Goal: Transaction & Acquisition: Purchase product/service

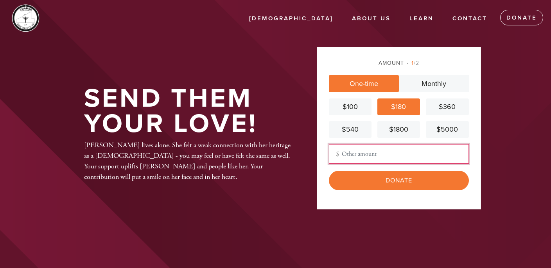
click at [379, 157] on input "Other Amount" at bounding box center [399, 154] width 140 height 20
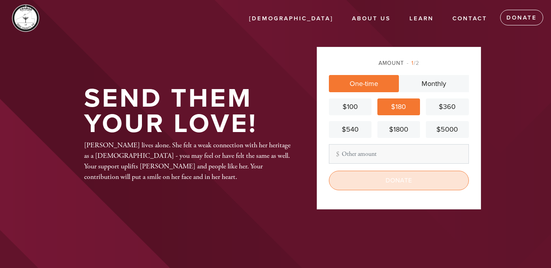
click at [343, 190] on input "Donate" at bounding box center [399, 181] width 140 height 20
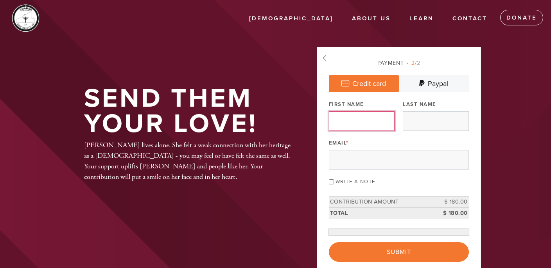
click at [369, 123] on input "First Name" at bounding box center [362, 121] width 66 height 20
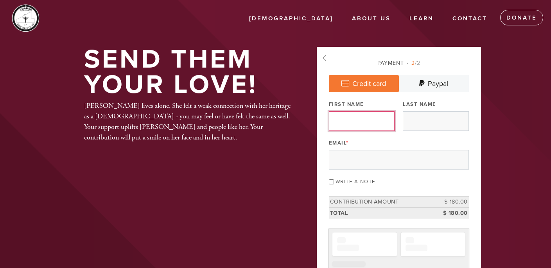
type input "[PERSON_NAME]"
type input "Polityko"
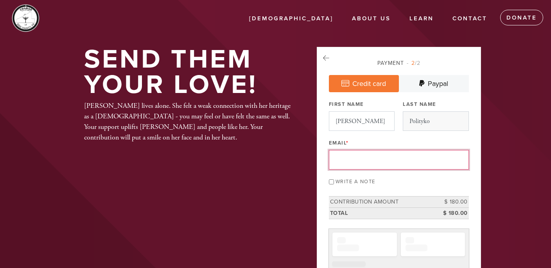
type input "[EMAIL_ADDRESS][DOMAIN_NAME]"
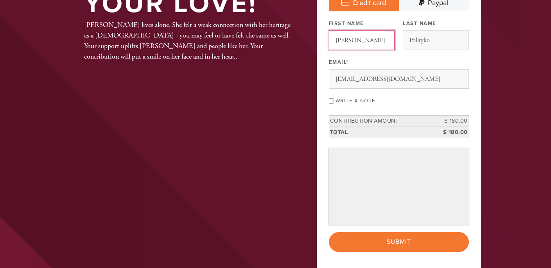
scroll to position [154, 0]
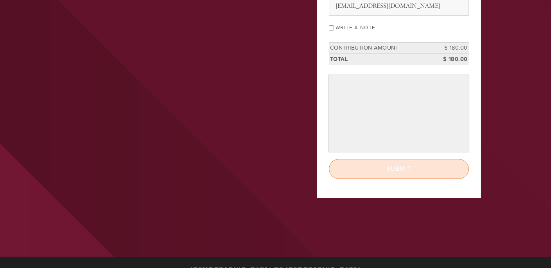
click at [386, 170] on input "Submit" at bounding box center [399, 169] width 140 height 20
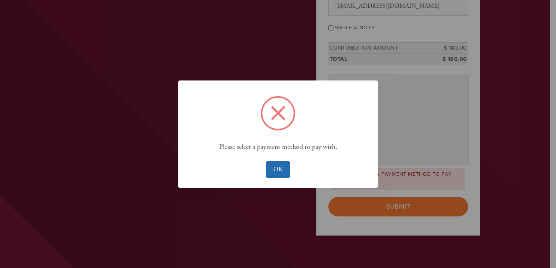
click at [283, 171] on button "OK" at bounding box center [277, 169] width 23 height 17
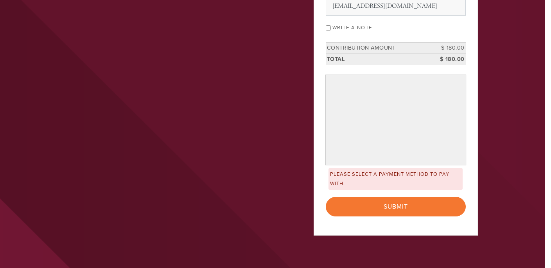
scroll to position [159, 0]
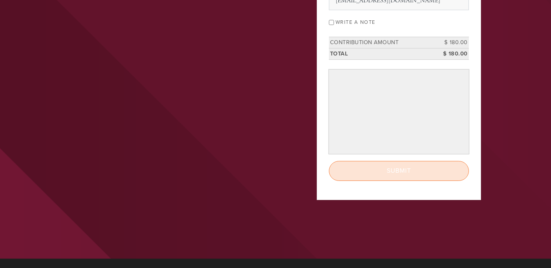
click at [395, 171] on input "Submit" at bounding box center [399, 171] width 140 height 20
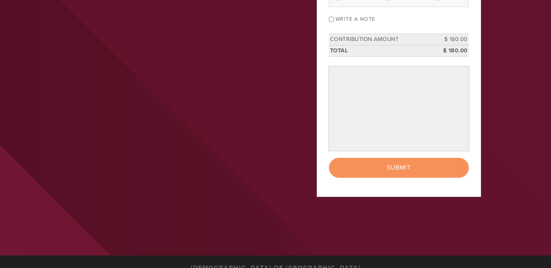
scroll to position [175, 0]
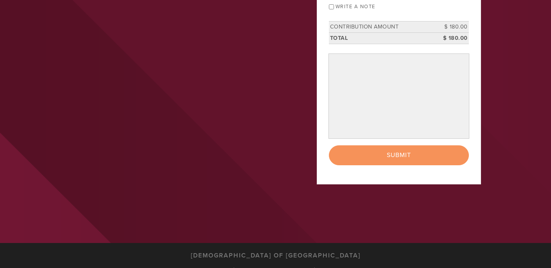
click at [401, 157] on div "< Previous Page Submit" at bounding box center [399, 155] width 140 height 20
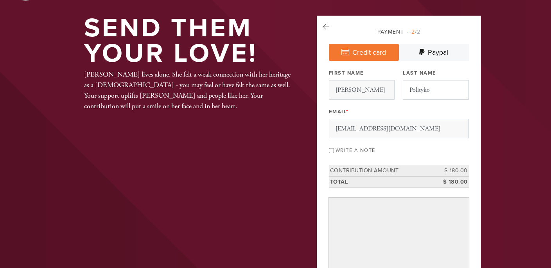
scroll to position [41, 0]
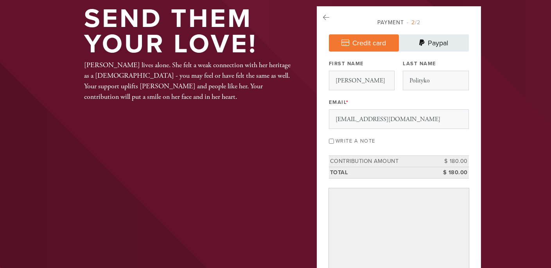
click at [432, 43] on link "Paypal" at bounding box center [434, 42] width 70 height 17
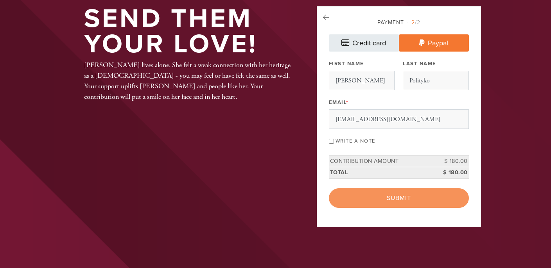
click at [371, 43] on link "Credit card" at bounding box center [364, 42] width 70 height 17
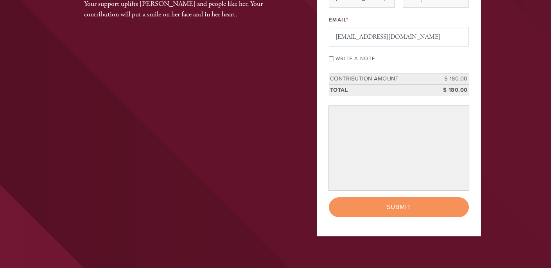
scroll to position [126, 0]
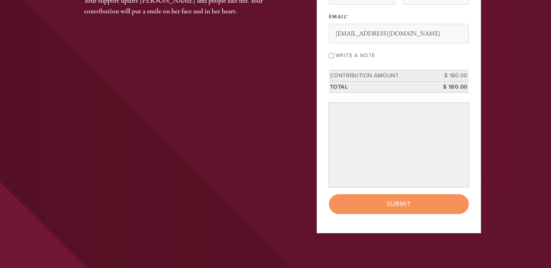
click at [406, 202] on div "< Previous Page Submit" at bounding box center [399, 204] width 140 height 20
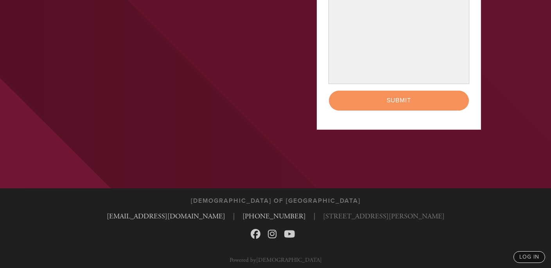
scroll to position [233, 0]
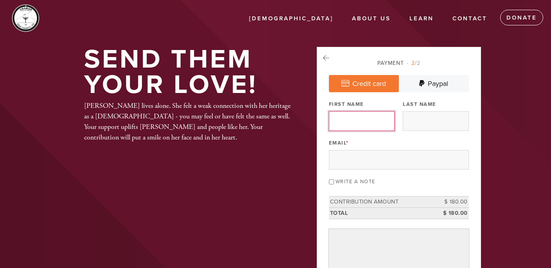
click at [359, 125] on input "First Name" at bounding box center [362, 121] width 66 height 20
click at [365, 121] on input "First Name" at bounding box center [362, 121] width 66 height 20
type input "[PERSON_NAME]"
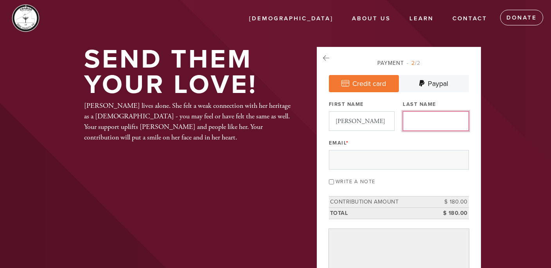
type input "Polityko"
type input "[EMAIL_ADDRESS][DOMAIN_NAME]"
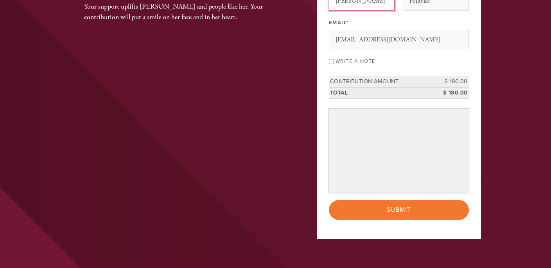
scroll to position [125, 0]
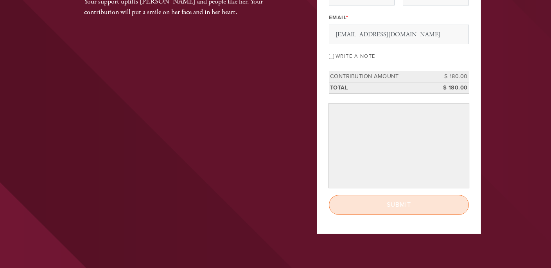
click at [359, 208] on input "Submit" at bounding box center [399, 205] width 140 height 20
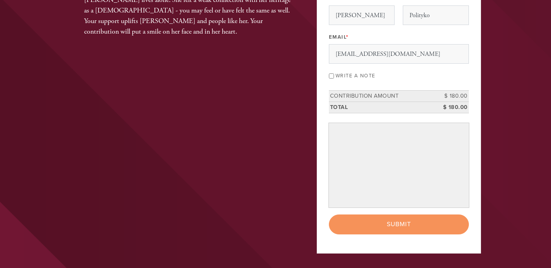
scroll to position [107, 0]
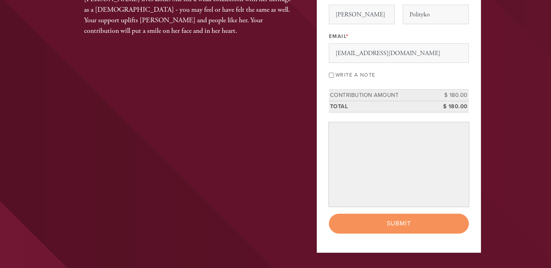
click at [398, 222] on div "< Previous Page Submit" at bounding box center [399, 224] width 140 height 20
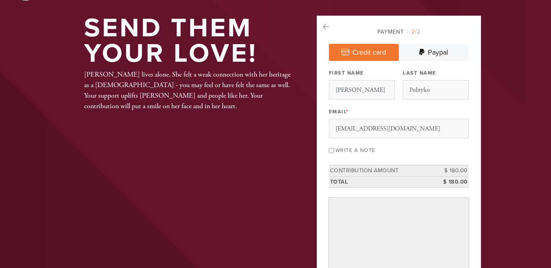
scroll to position [30, 0]
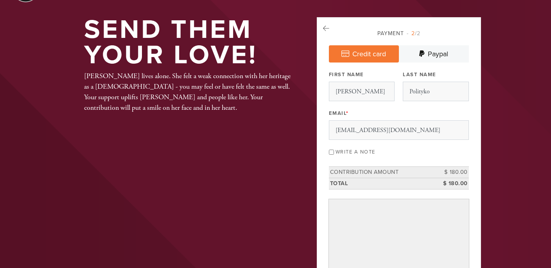
click at [416, 32] on span "2 /2" at bounding box center [413, 33] width 14 height 7
click at [324, 29] on icon at bounding box center [326, 28] width 6 height 7
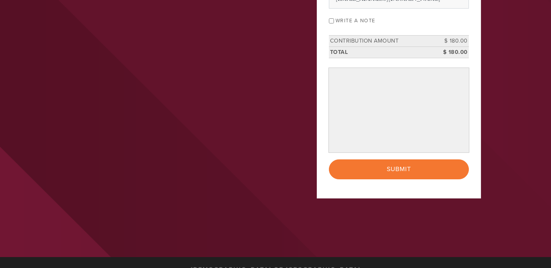
scroll to position [183, 0]
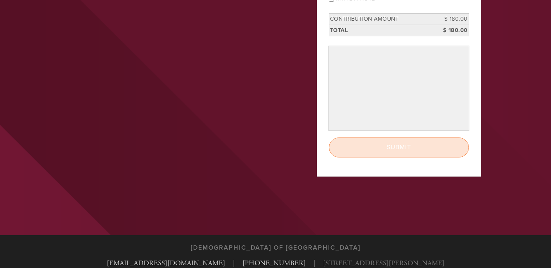
click at [372, 154] on input "Submit" at bounding box center [399, 148] width 140 height 20
click at [372, 154] on div "< Previous Page Submit" at bounding box center [399, 148] width 140 height 20
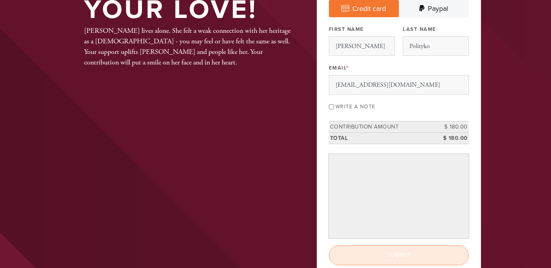
scroll to position [0, 0]
